Goal: Information Seeking & Learning: Learn about a topic

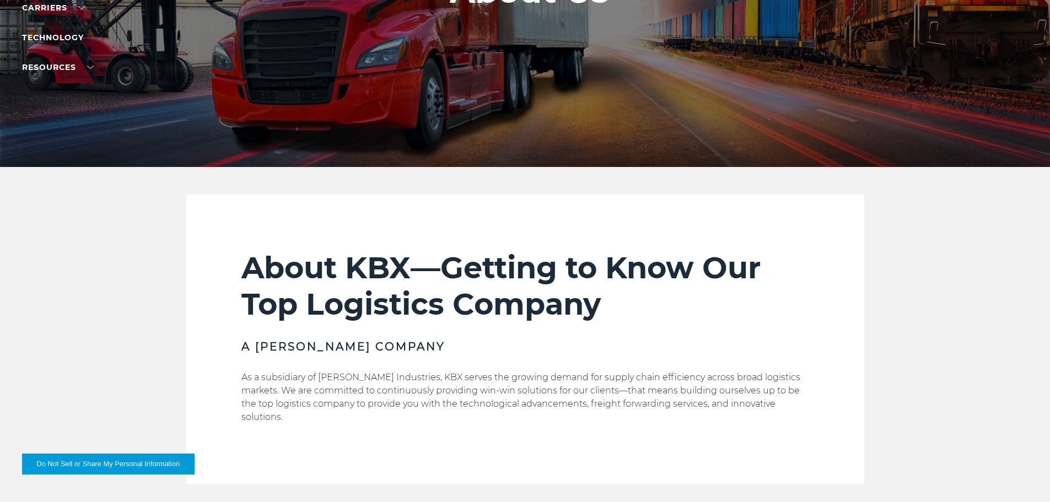
scroll to position [276, 0]
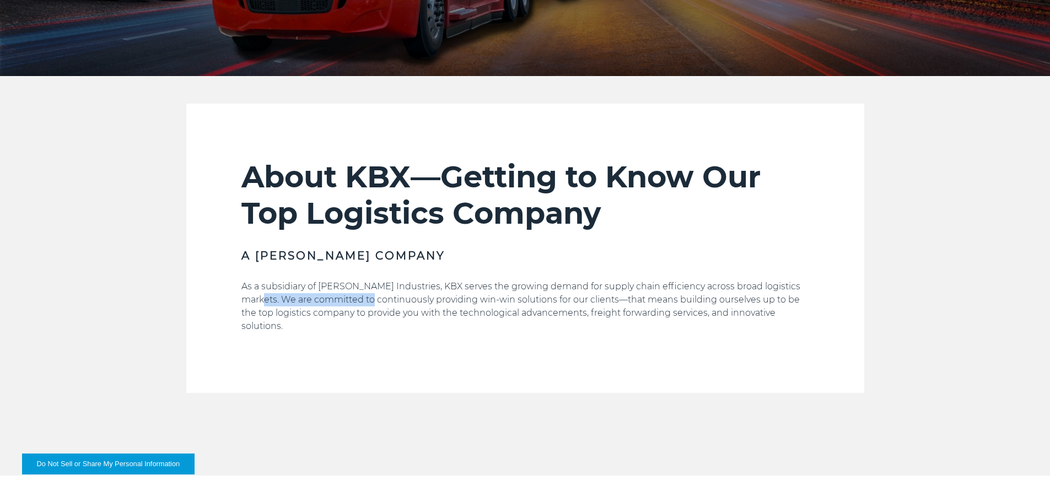
drag, startPoint x: 246, startPoint y: 298, endPoint x: 366, endPoint y: 297, distance: 120.2
click at [366, 297] on p "As a subsidiary of [PERSON_NAME] Industries, KBX serves the growing demand for …" at bounding box center [525, 306] width 568 height 53
drag, startPoint x: 379, startPoint y: 297, endPoint x: 389, endPoint y: 297, distance: 9.9
click at [380, 297] on p "As a subsidiary of [PERSON_NAME] Industries, KBX serves the growing demand for …" at bounding box center [525, 306] width 568 height 53
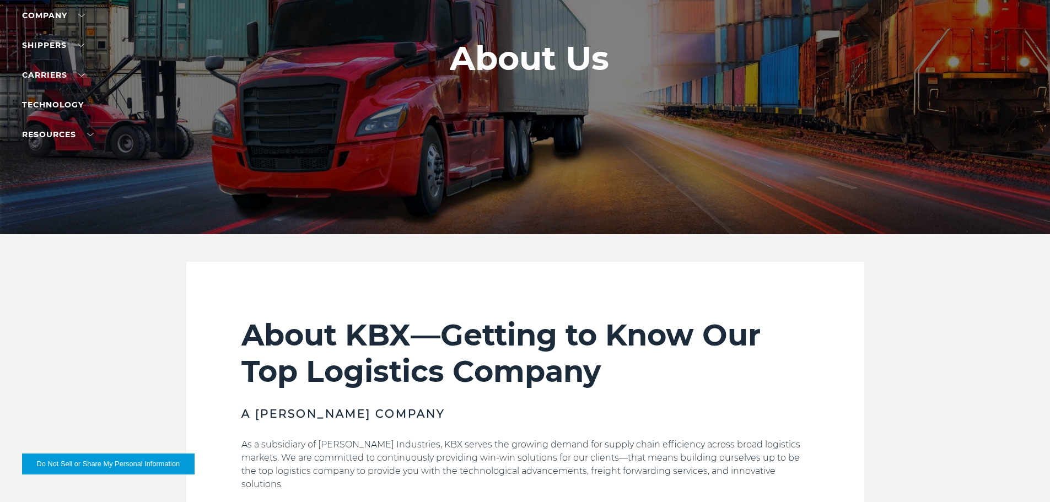
scroll to position [0, 0]
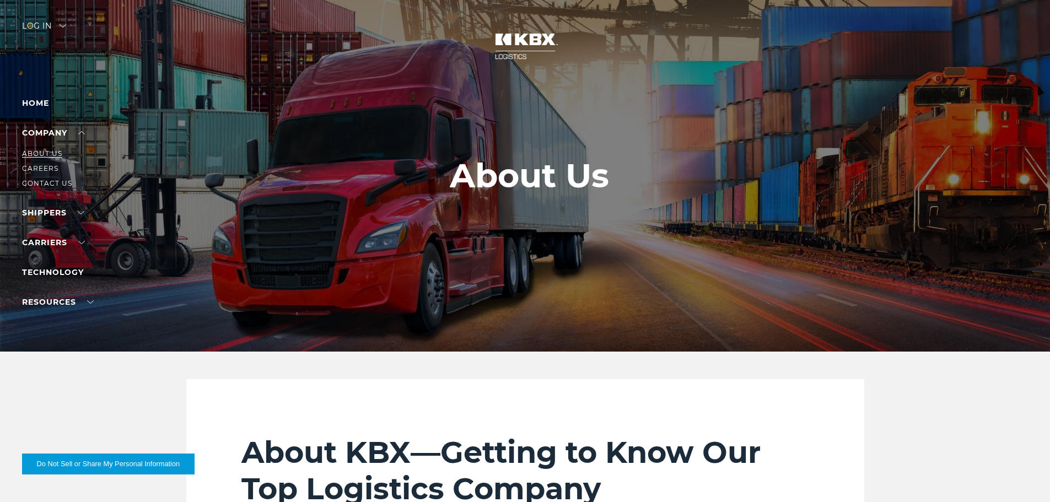
click at [47, 156] on link "About Us" at bounding box center [42, 153] width 40 height 8
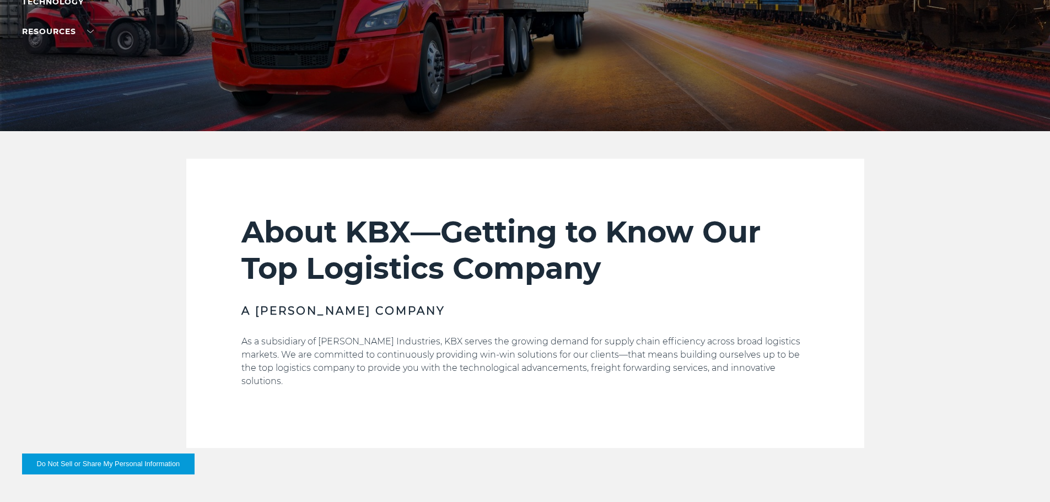
scroll to position [276, 0]
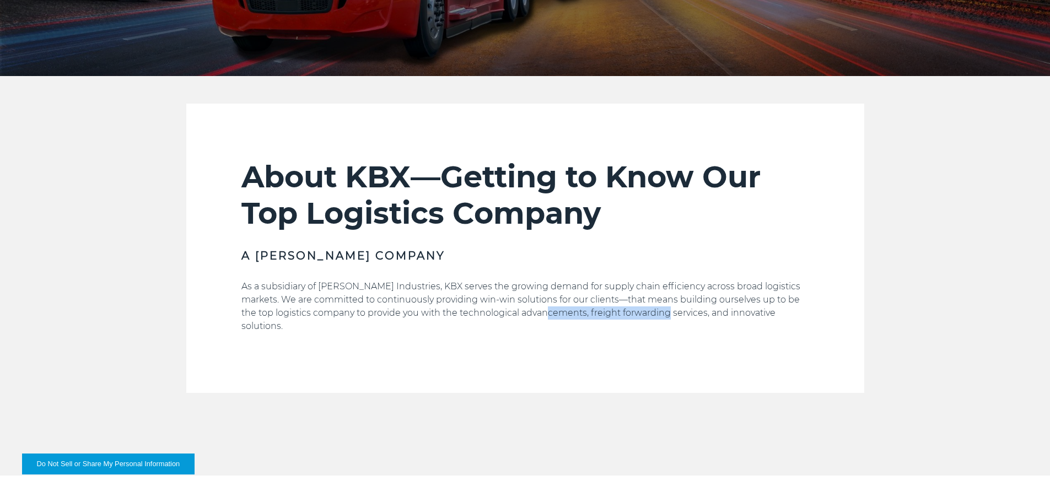
drag, startPoint x: 556, startPoint y: 312, endPoint x: 672, endPoint y: 309, distance: 116.4
click at [672, 309] on p "As a subsidiary of [PERSON_NAME] Industries, KBX serves the growing demand for …" at bounding box center [525, 306] width 568 height 53
drag, startPoint x: 610, startPoint y: 340, endPoint x: 765, endPoint y: 329, distance: 155.8
click at [615, 340] on div "About KBX—Getting to Know Our Top Logistics Company A [PERSON_NAME] Company As …" at bounding box center [525, 276] width 568 height 234
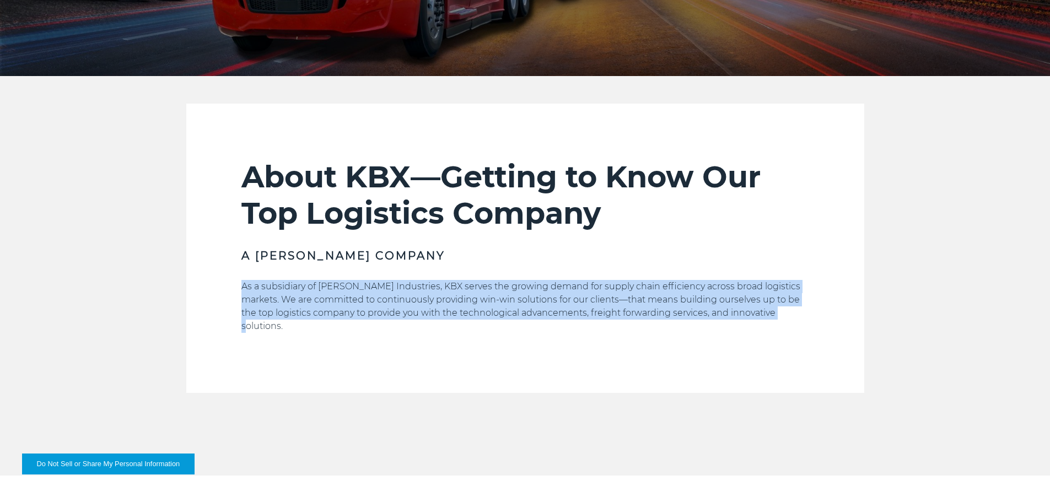
drag, startPoint x: 796, startPoint y: 316, endPoint x: 238, endPoint y: 287, distance: 558.6
click at [236, 287] on section "About KBX—Getting to Know Our Top Logistics Company A [PERSON_NAME] Company As …" at bounding box center [525, 248] width 678 height 289
copy p "As a subsidiary of [PERSON_NAME] Industries, KBX serves the growing demand for …"
click at [599, 310] on p "As a subsidiary of [PERSON_NAME] Industries, KBX serves the growing demand for …" at bounding box center [525, 306] width 568 height 53
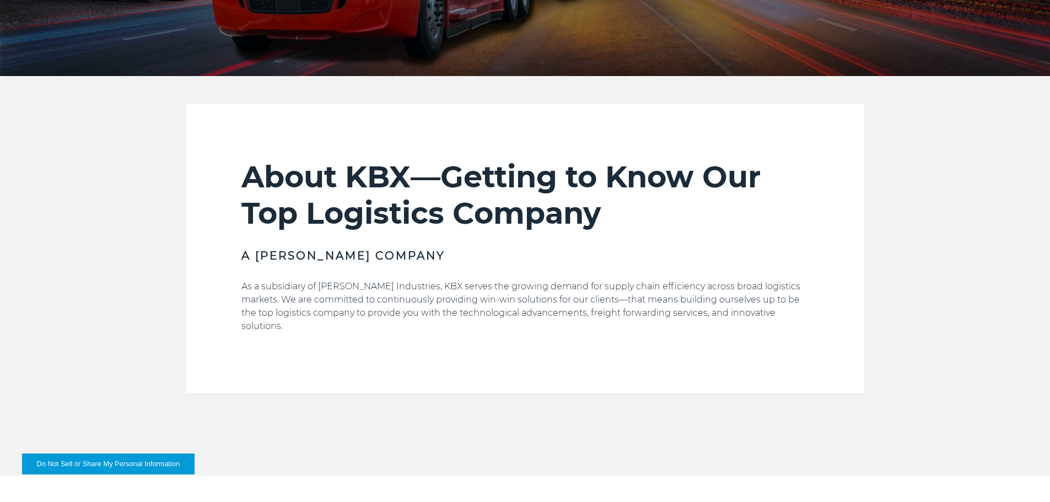
click at [491, 313] on p "As a subsidiary of [PERSON_NAME] Industries, KBX serves the growing demand for …" at bounding box center [525, 306] width 568 height 53
drag, startPoint x: 423, startPoint y: 313, endPoint x: 744, endPoint y: 314, distance: 320.8
click at [744, 314] on p "As a subsidiary of [PERSON_NAME] Industries, KBX serves the growing demand for …" at bounding box center [525, 306] width 568 height 53
copy p "technological advancements, freight forwarding services, and innovative"
click at [356, 362] on div "About KBX—Getting to Know Our Top Logistics Company A [PERSON_NAME] Company As …" at bounding box center [525, 276] width 568 height 234
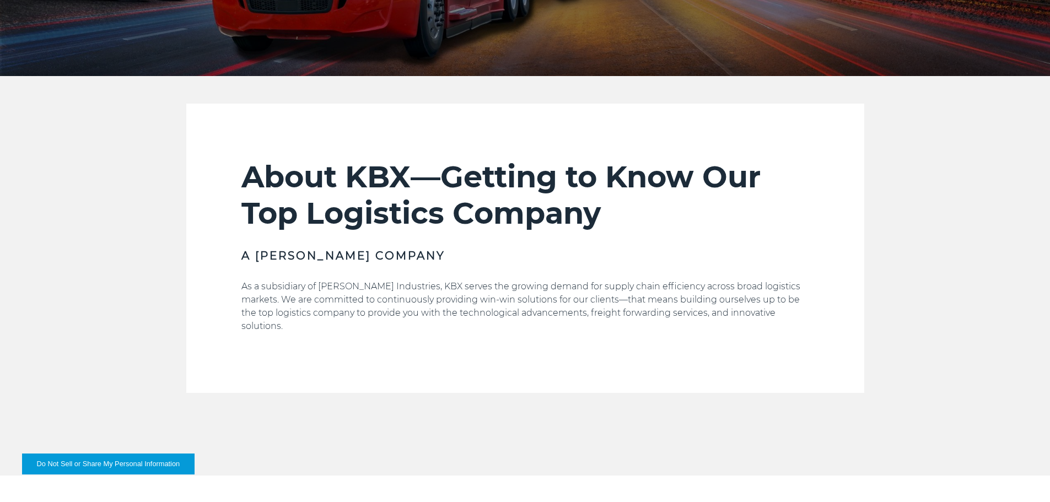
click at [106, 293] on div "About KBX—Getting to Know Our Top Logistics Company A [PERSON_NAME] Company As …" at bounding box center [525, 248] width 1050 height 289
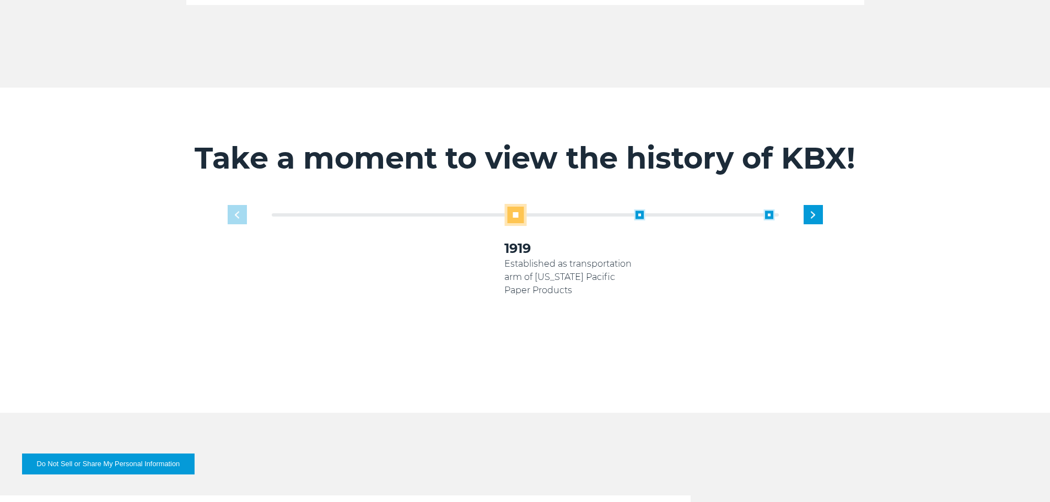
scroll to position [661, 0]
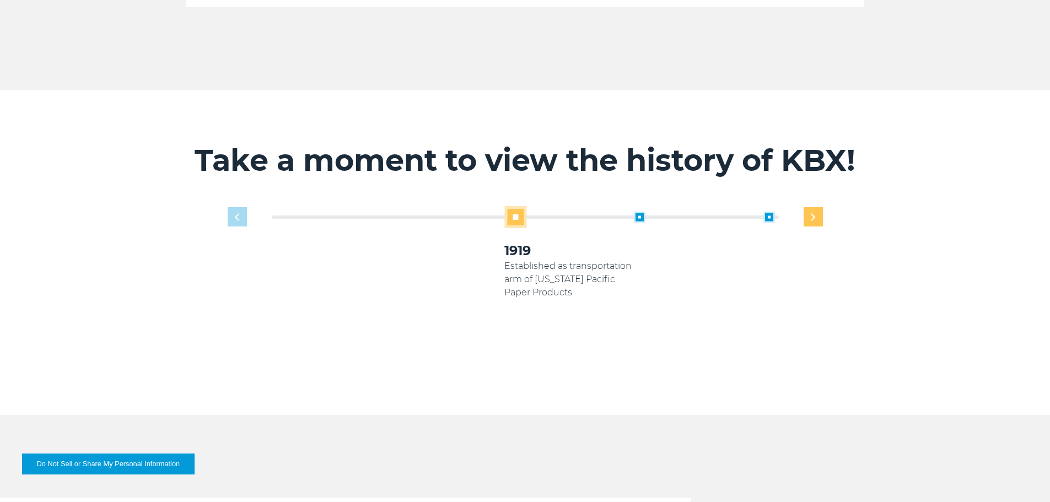
click at [810, 208] on div "Next slide" at bounding box center [813, 216] width 19 height 19
click at [811, 213] on img "Next slide" at bounding box center [813, 216] width 4 height 7
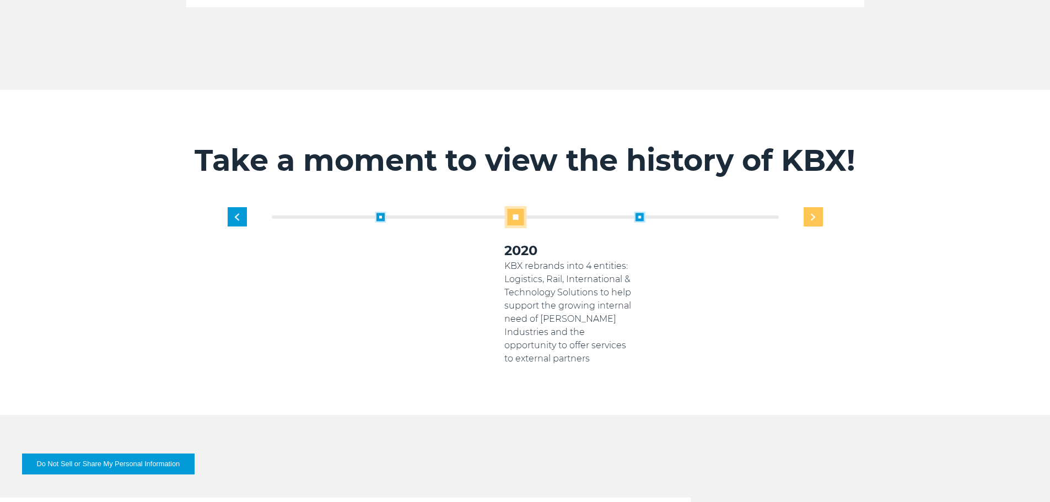
click at [811, 213] on img "Next slide" at bounding box center [813, 216] width 4 height 7
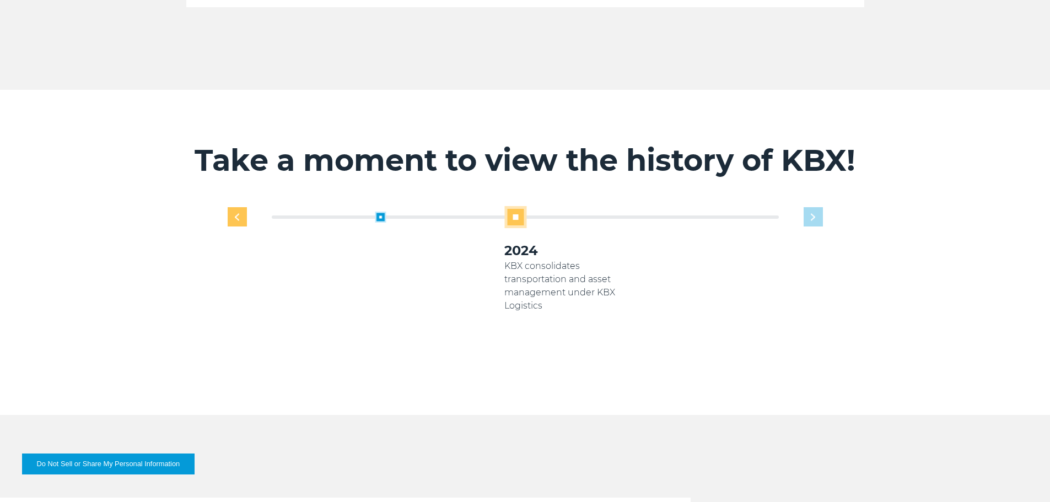
click at [245, 207] on div "Previous slide" at bounding box center [237, 216] width 19 height 19
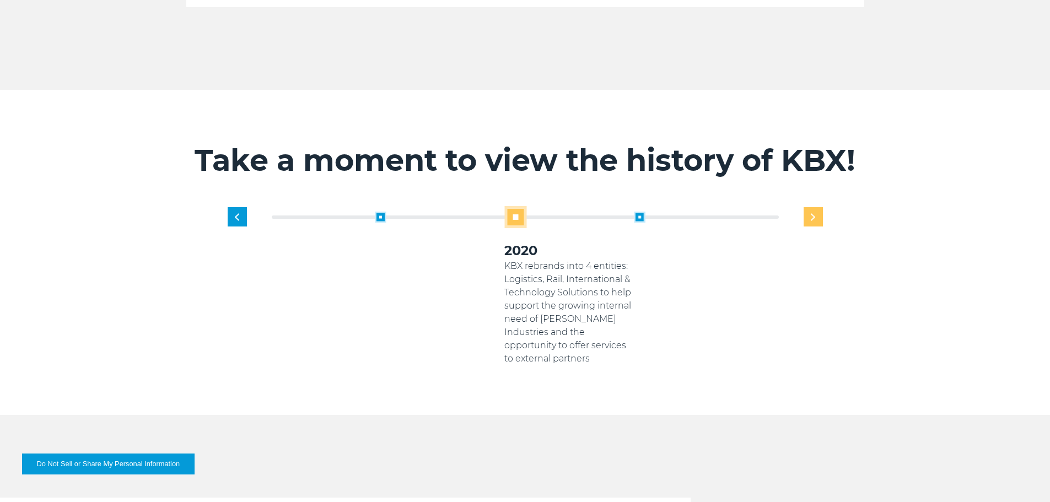
click at [813, 207] on div "Next slide" at bounding box center [813, 216] width 19 height 19
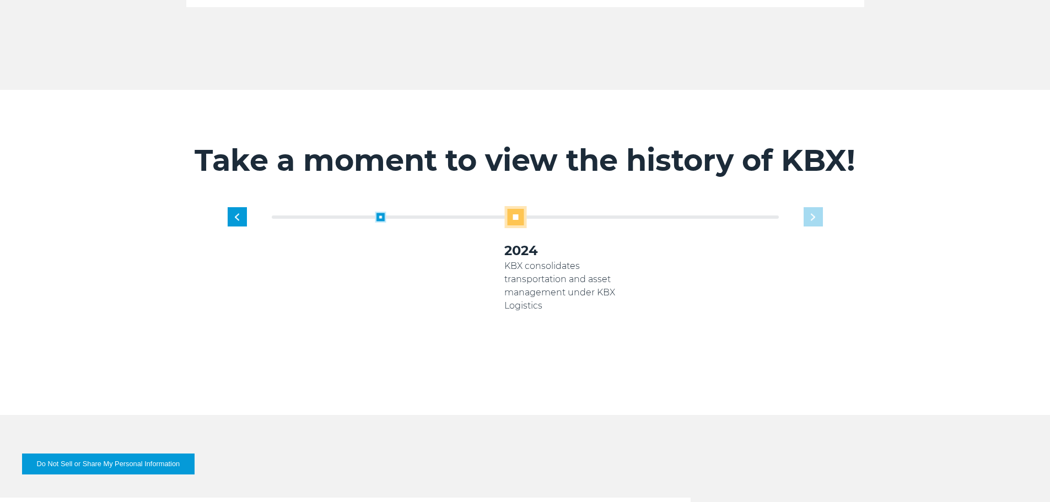
click at [814, 206] on div "1919 Established as transportation arm of [US_STATE] Pacific Paper Products 200…" at bounding box center [569, 285] width 518 height 159
click at [231, 209] on div "Previous slide" at bounding box center [237, 216] width 19 height 19
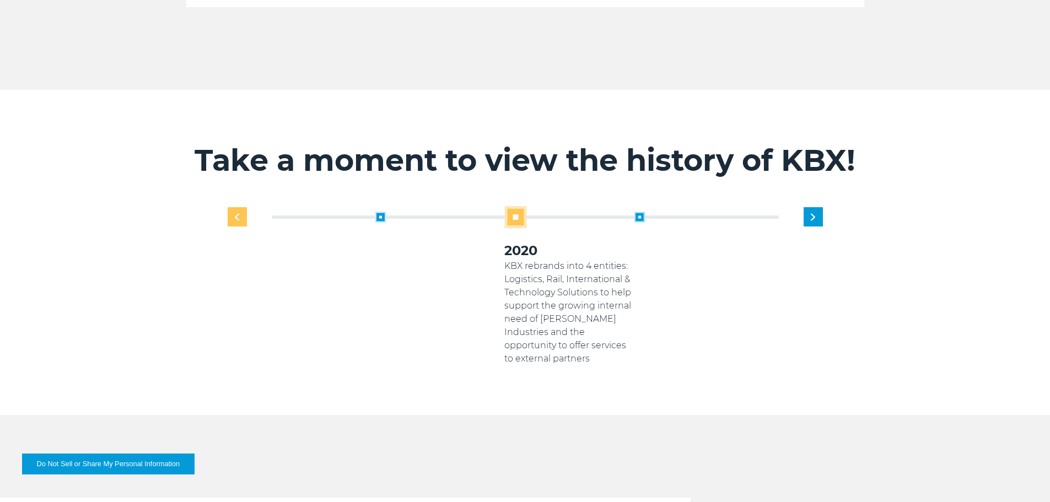
click at [231, 209] on div "Previous slide" at bounding box center [237, 216] width 19 height 19
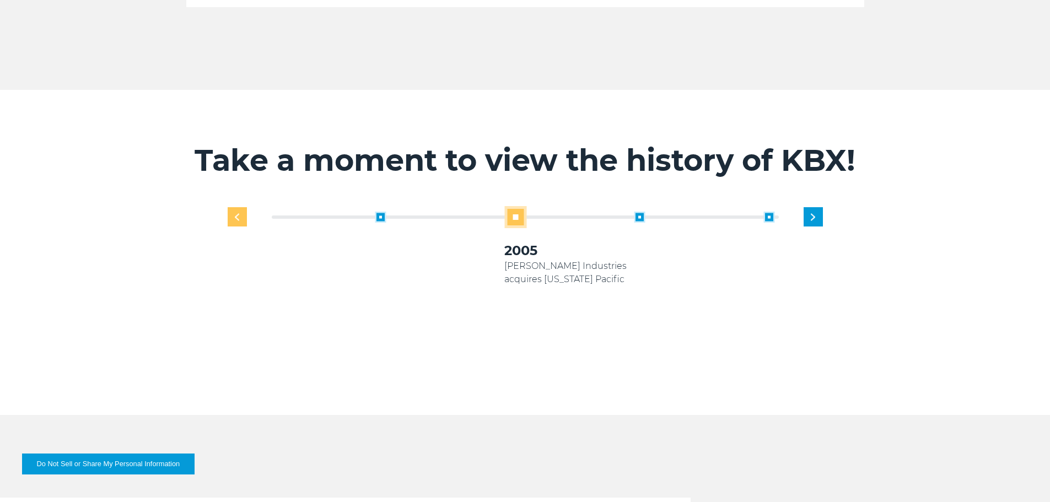
click at [231, 209] on div "Previous slide" at bounding box center [237, 216] width 19 height 19
click at [810, 207] on div "Next slide" at bounding box center [813, 216] width 19 height 19
click at [818, 207] on div "Next slide" at bounding box center [813, 216] width 19 height 19
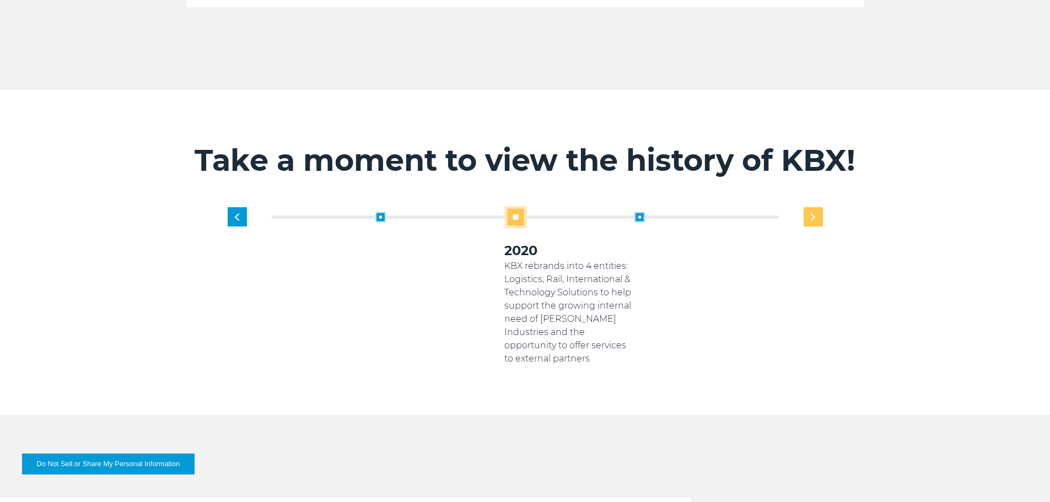
click at [818, 207] on div "Next slide" at bounding box center [813, 216] width 19 height 19
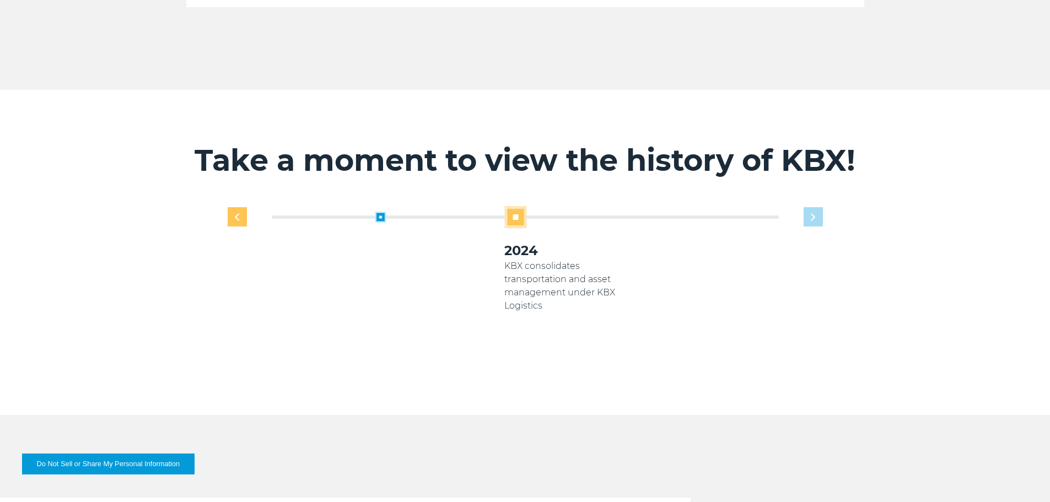
click at [242, 211] on div "Previous slide" at bounding box center [237, 216] width 19 height 19
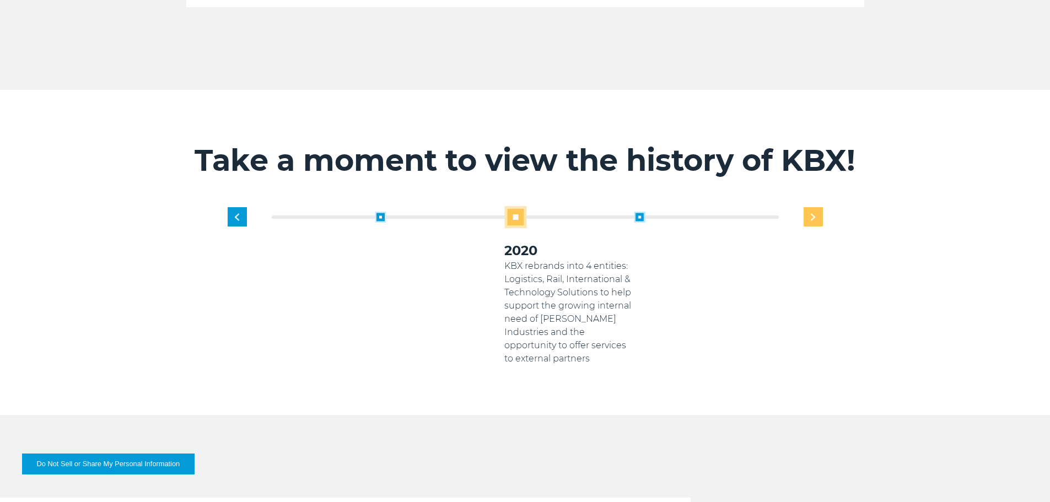
click at [812, 207] on div "Next slide" at bounding box center [813, 216] width 19 height 19
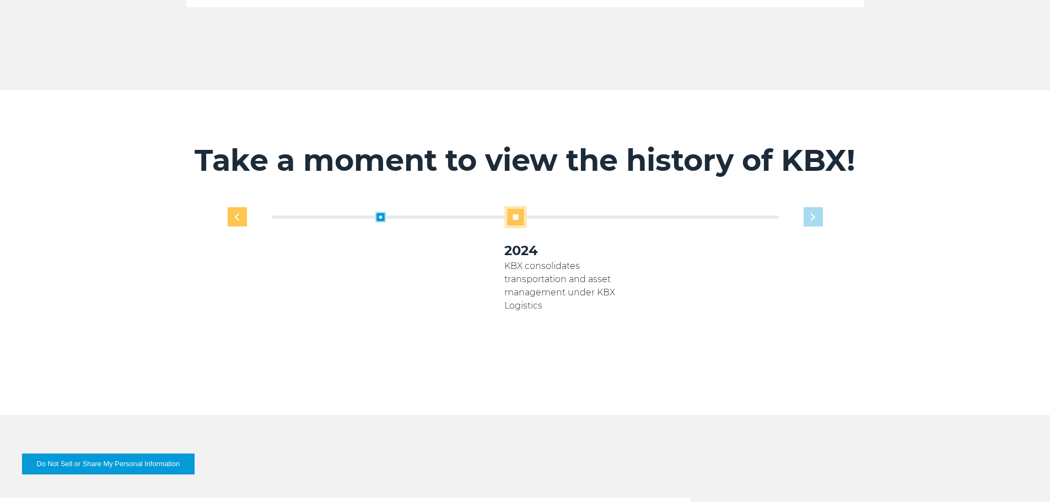
click at [241, 207] on div "Previous slide" at bounding box center [237, 216] width 19 height 19
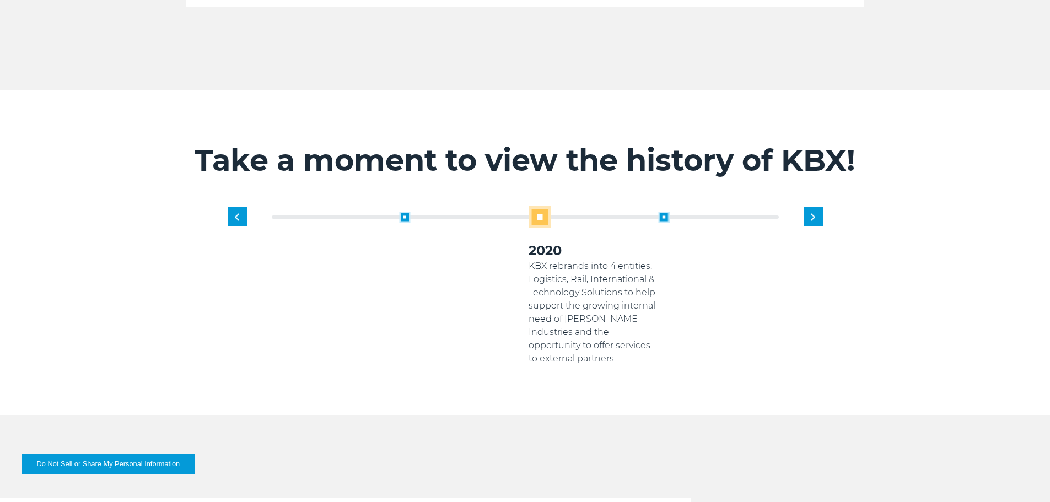
drag, startPoint x: 503, startPoint y: 250, endPoint x: 527, endPoint y: 247, distance: 24.4
click at [527, 260] on p "KBX Logistics branches off as separate [PERSON_NAME] Holdings company to suppor…" at bounding box center [464, 299] width 130 height 79
drag, startPoint x: 505, startPoint y: 250, endPoint x: 533, endPoint y: 251, distance: 28.1
click at [533, 260] on p "KBX rebrands into 4 entities: Logistics, Rail, International & Technology Solut…" at bounding box center [585, 313] width 130 height 106
drag, startPoint x: 541, startPoint y: 255, endPoint x: 562, endPoint y: 267, distance: 24.0
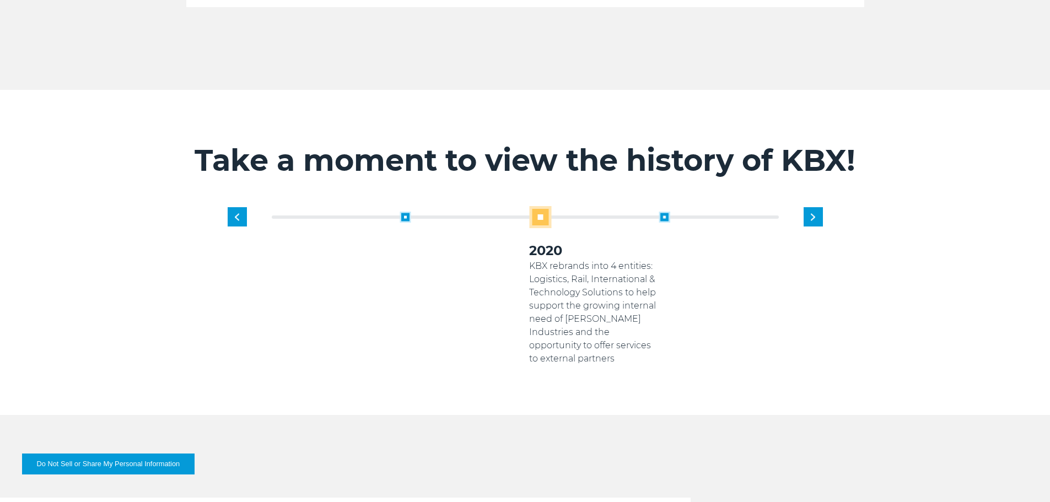
click at [562, 267] on p "KBX rebrands into 4 entities: Logistics, Rail, International & Technology Solut…" at bounding box center [594, 313] width 130 height 106
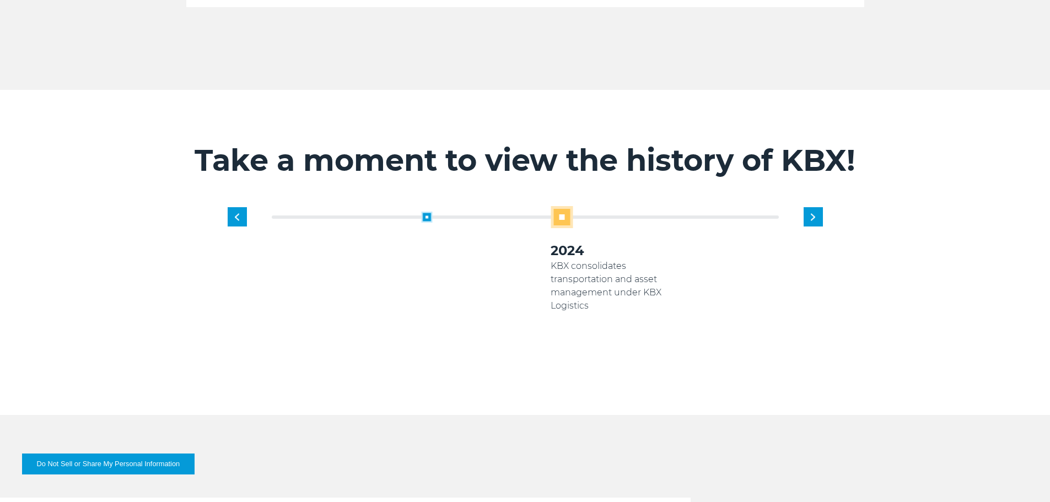
drag, startPoint x: 547, startPoint y: 258, endPoint x: 475, endPoint y: 258, distance: 72.2
click at [497, 260] on p "KBX rebrands into 4 entities: Logistics, Rail, International & Technology Solut…" at bounding box center [486, 313] width 130 height 106
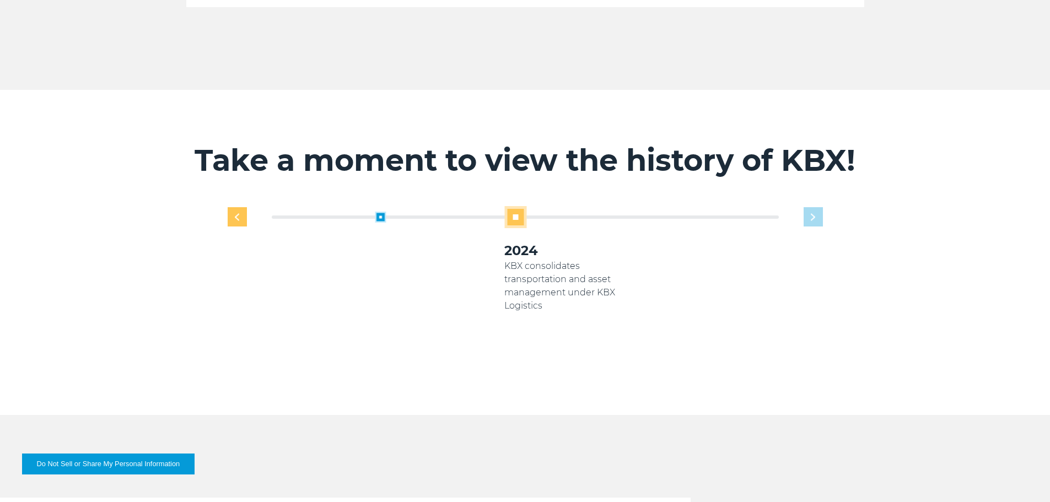
click at [243, 207] on div "Previous slide" at bounding box center [237, 216] width 19 height 19
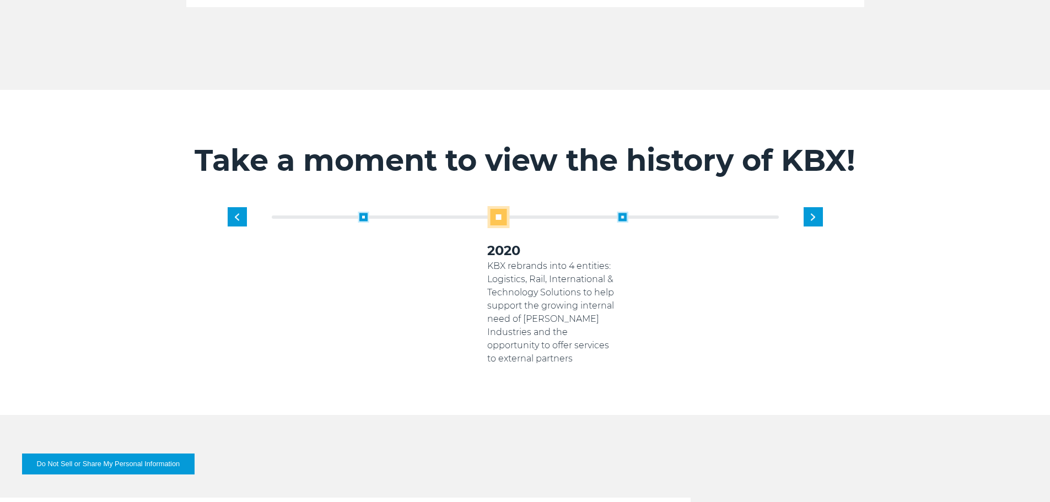
drag, startPoint x: 621, startPoint y: 253, endPoint x: 605, endPoint y: 253, distance: 15.4
click at [605, 260] on p "KBX rebrands into 4 entities: Logistics, Rail, International & Technology Solut…" at bounding box center [552, 313] width 130 height 106
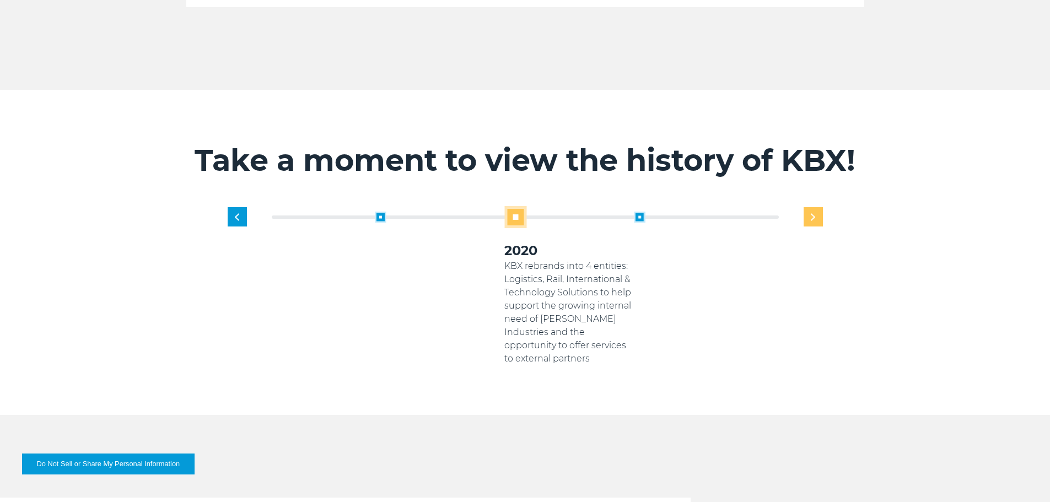
click at [814, 207] on div "Next slide" at bounding box center [813, 216] width 19 height 19
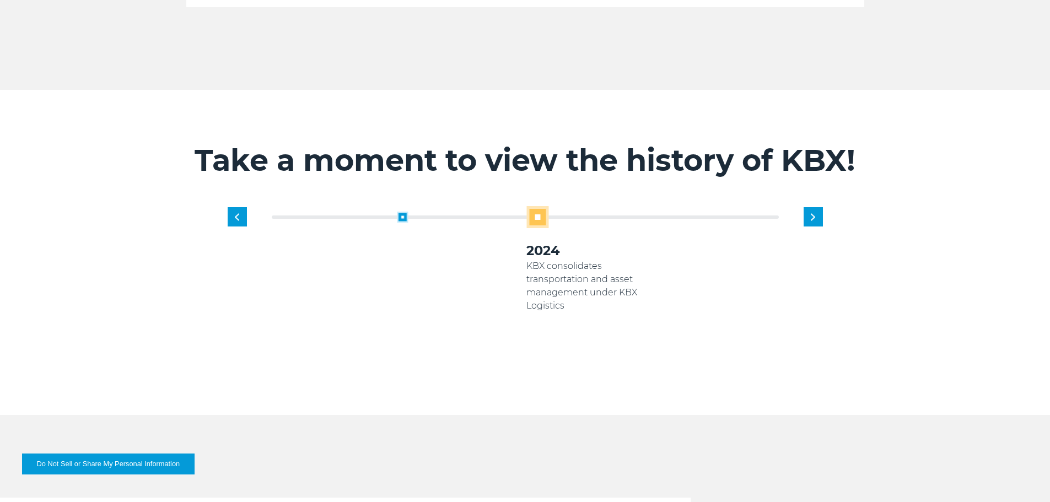
drag, startPoint x: 505, startPoint y: 252, endPoint x: 550, endPoint y: 267, distance: 47.2
click at [550, 267] on p "KBX consolidates transportation and asset management under KBX Logistics" at bounding box center [591, 286] width 130 height 53
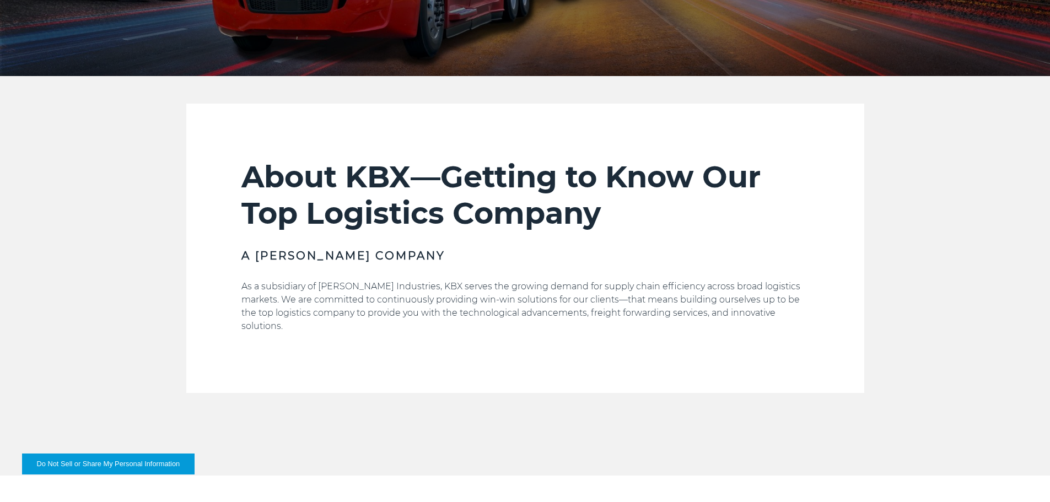
scroll to position [606, 0]
